Goal: Check status: Check status

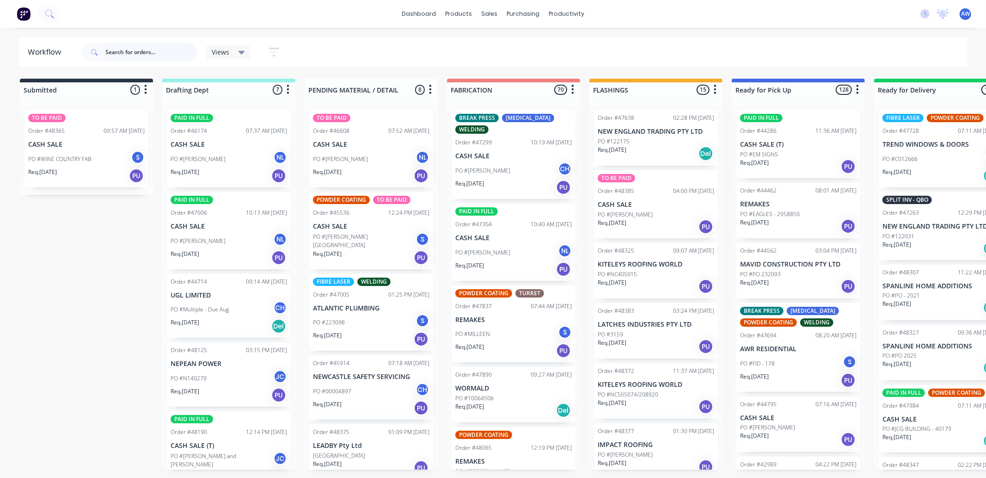
click at [131, 51] on input "text" at bounding box center [151, 52] width 92 height 18
type input "48078"
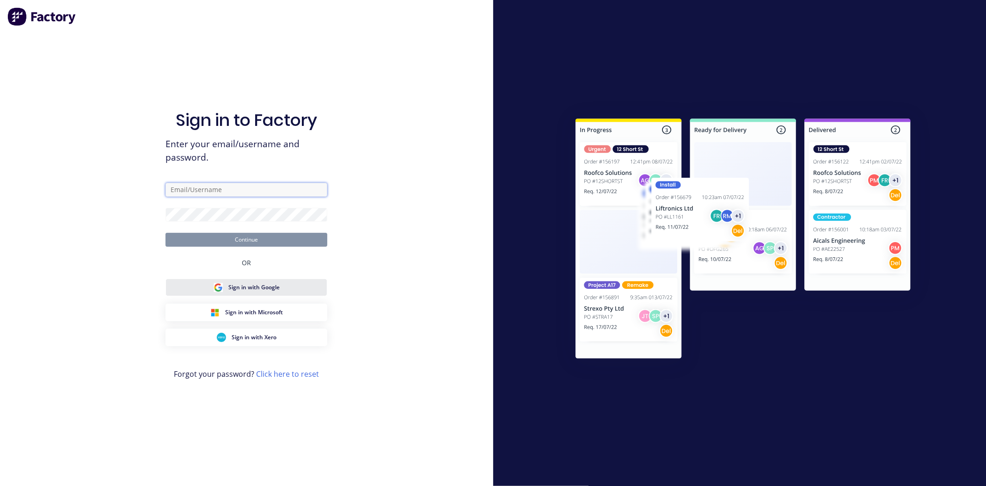
type input "[EMAIL_ADDRESS][DOMAIN_NAME]"
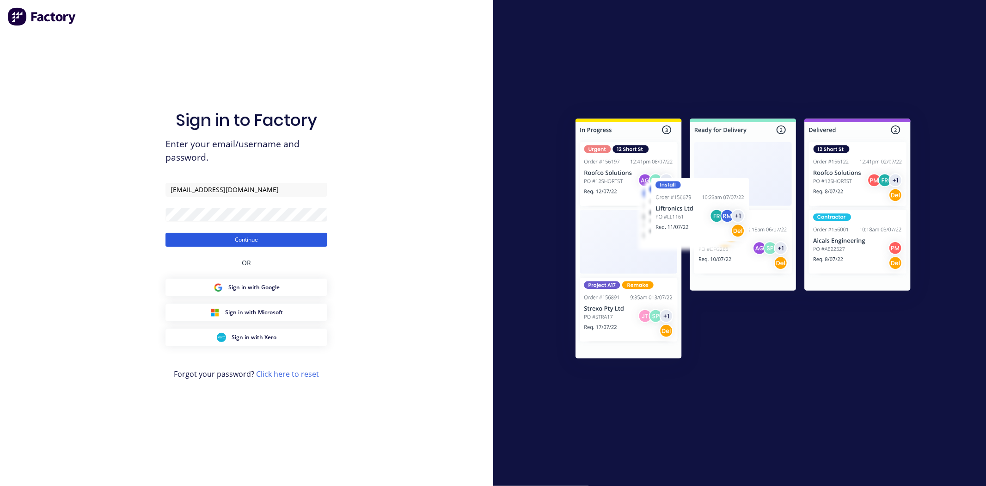
click at [257, 239] on button "Continue" at bounding box center [247, 240] width 162 height 14
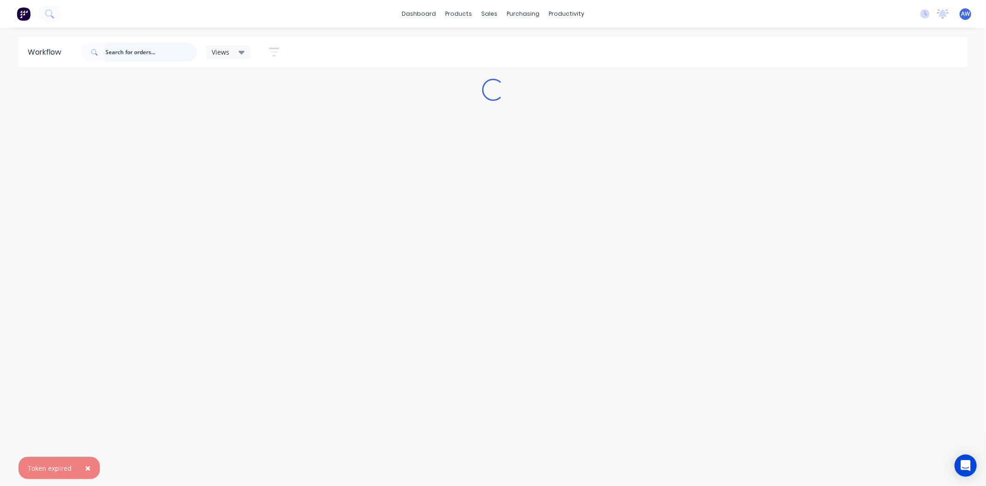
click at [132, 51] on input "text" at bounding box center [151, 52] width 92 height 18
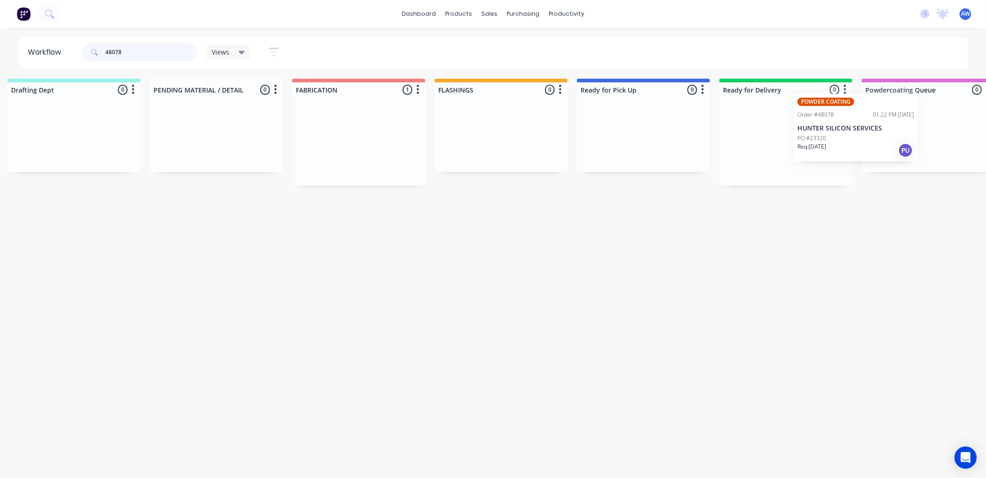
scroll to position [0, 192]
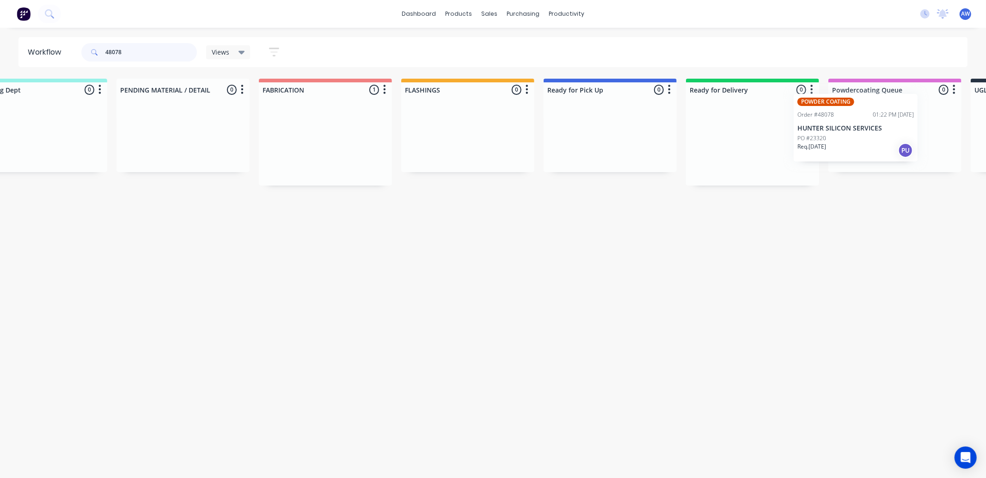
drag, startPoint x: 537, startPoint y: 145, endPoint x: 882, endPoint y: 127, distance: 345.5
click at [882, 127] on div "Submitted 0 Sort By Created date Required date Order number Customer name Most …" at bounding box center [575, 132] width 1542 height 107
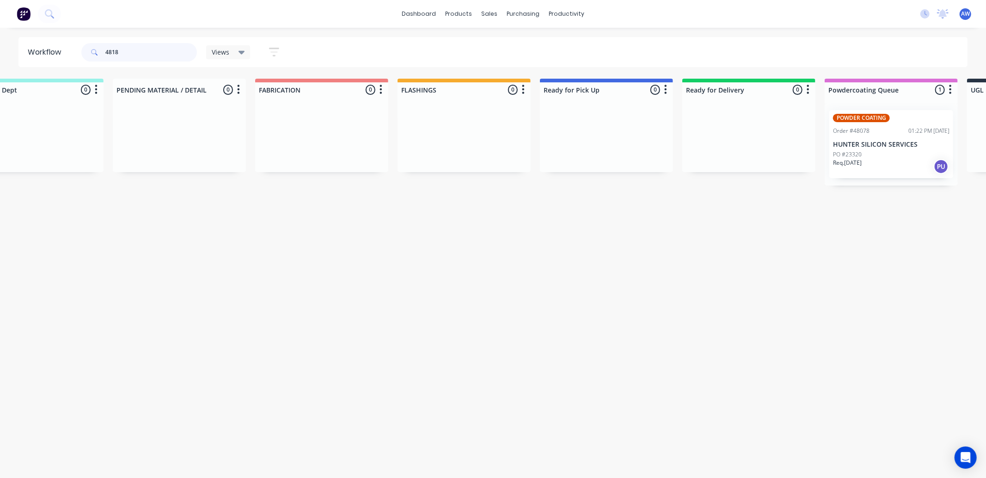
type input "48180"
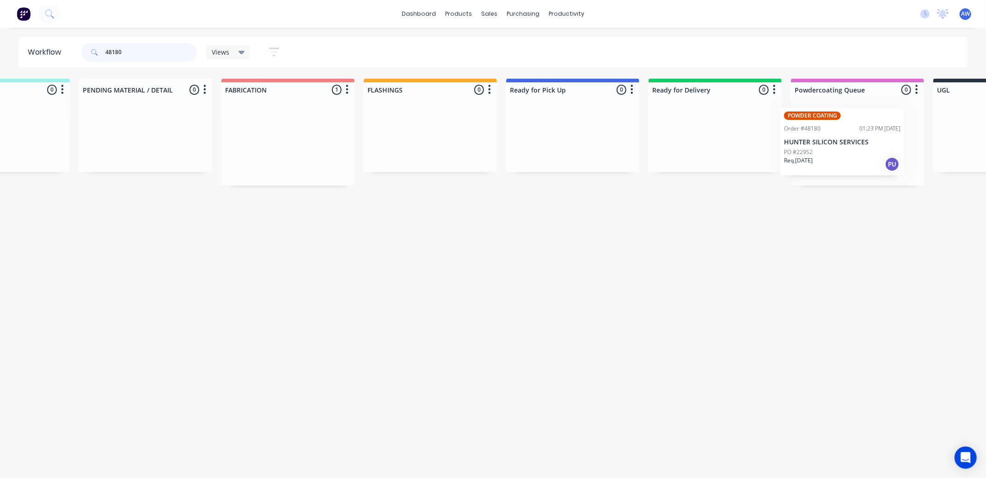
drag, startPoint x: 497, startPoint y: 155, endPoint x: 830, endPoint y: 155, distance: 332.5
click at [830, 155] on div "Submitted 0 Sort By Created date Required date Order number Customer name Most …" at bounding box center [538, 132] width 1542 height 107
